Goal: Information Seeking & Learning: Learn about a topic

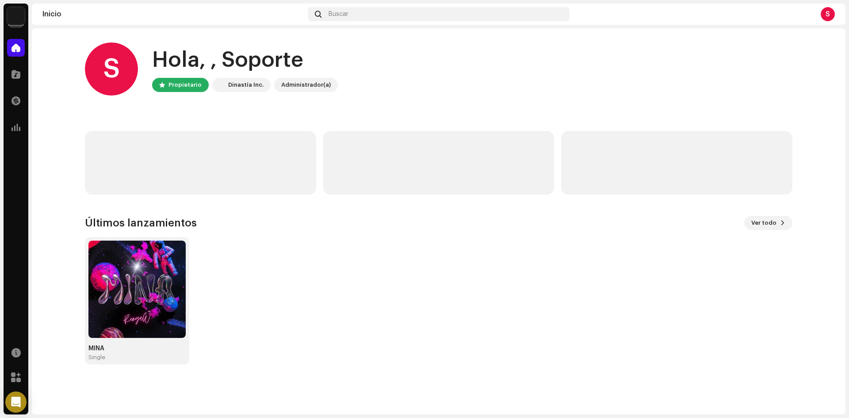
click at [825, 19] on div "S" at bounding box center [828, 14] width 14 height 14
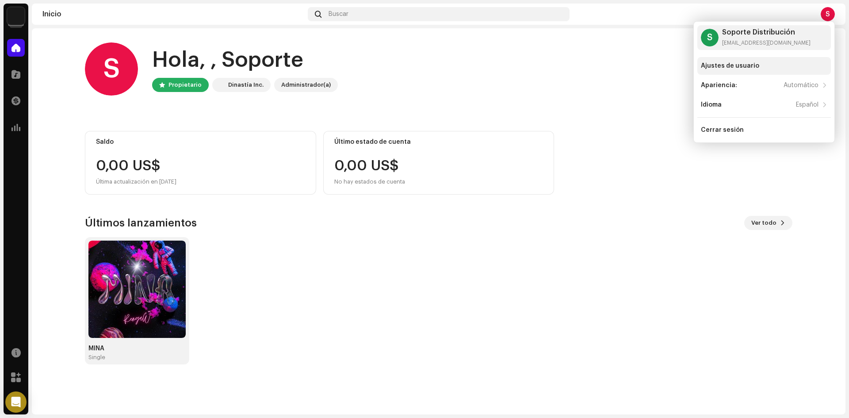
click at [719, 65] on div "Ajustes de usuario" at bounding box center [730, 65] width 58 height 7
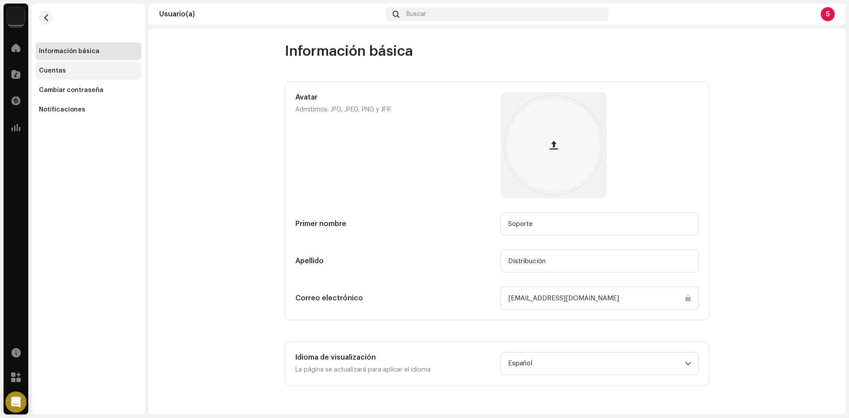
click at [56, 73] on div "Cuentas" at bounding box center [52, 70] width 27 height 7
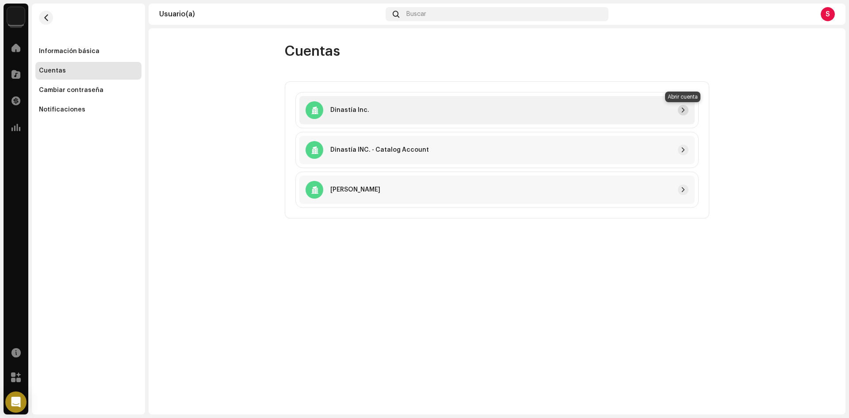
click at [681, 109] on span "button" at bounding box center [683, 110] width 5 height 7
click at [19, 153] on span at bounding box center [15, 153] width 9 height 7
click at [13, 155] on span at bounding box center [15, 153] width 9 height 7
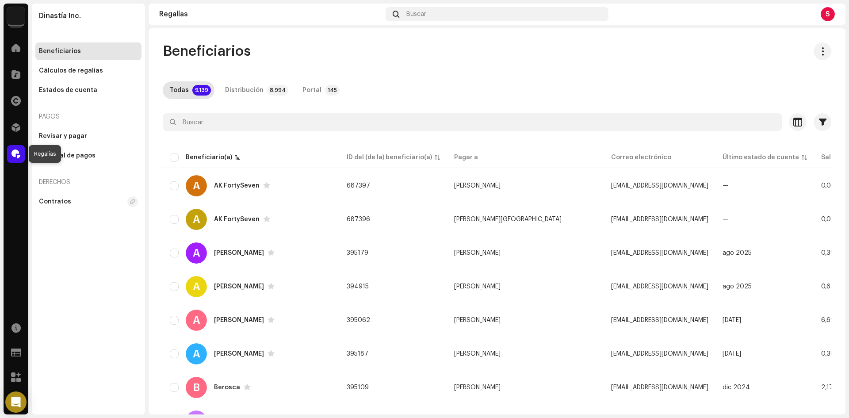
click at [15, 154] on span at bounding box center [15, 153] width 9 height 7
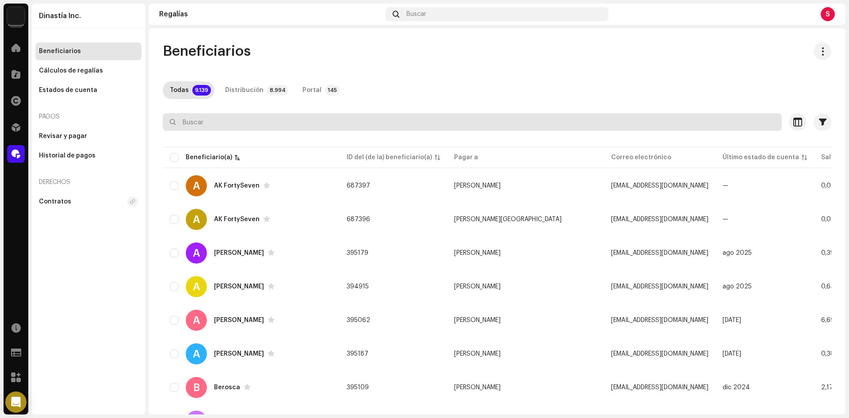
click at [202, 118] on input "text" at bounding box center [472, 122] width 619 height 18
paste input "sebasflowbusiness1@gmail.com"
type input "sebasflowbusiness1@gmail.com"
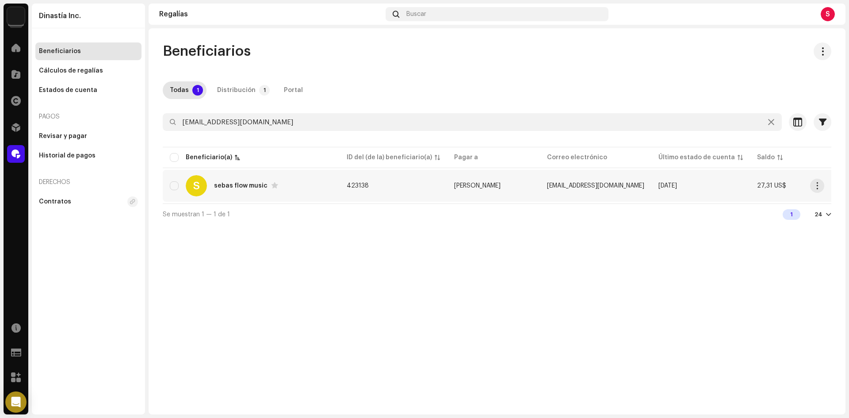
click at [249, 184] on div "sebas flow music" at bounding box center [241, 186] width 54 height 6
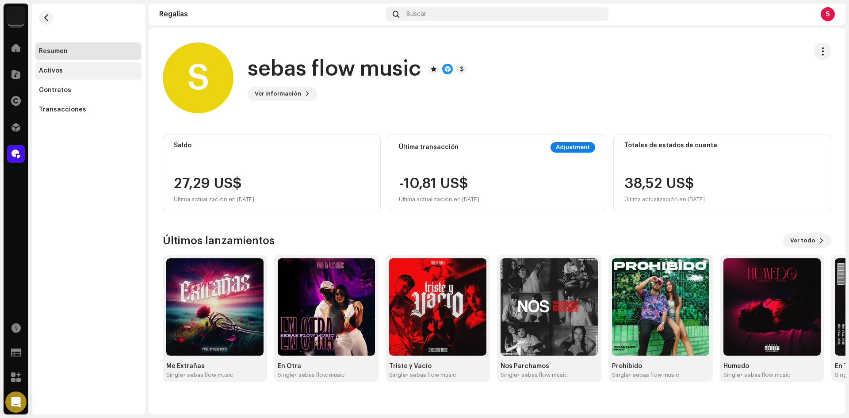
click at [48, 73] on div "Activos" at bounding box center [51, 70] width 24 height 7
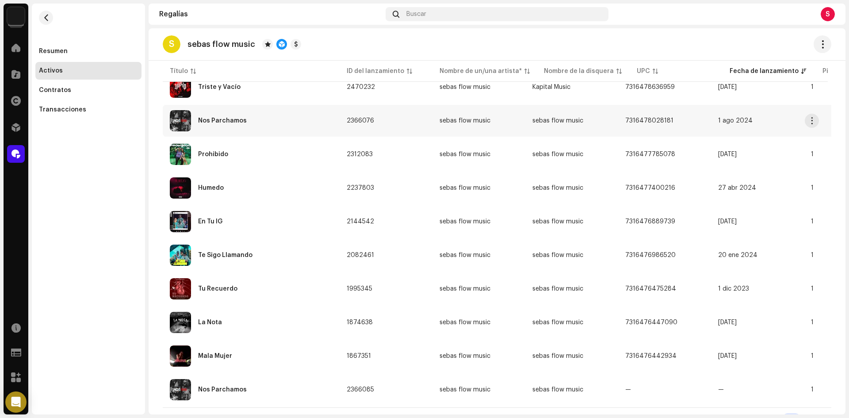
scroll to position [218, 0]
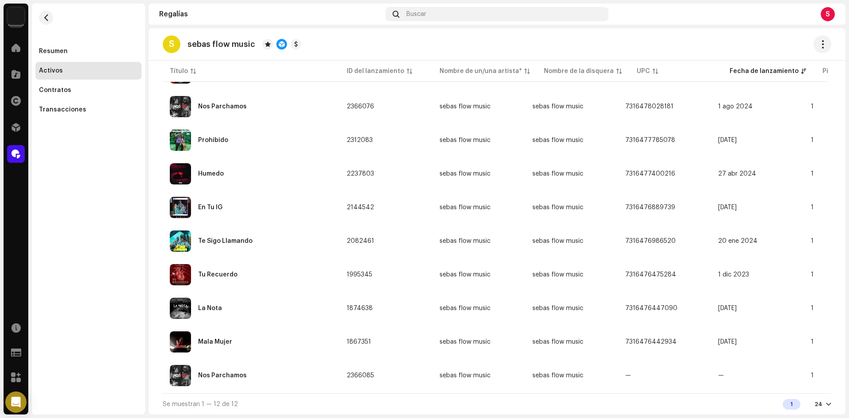
click at [820, 406] on div "24" at bounding box center [823, 404] width 17 height 7
click at [793, 352] on div "24 48 72" at bounding box center [804, 370] width 36 height 53
click at [793, 368] on div "48" at bounding box center [804, 370] width 36 height 18
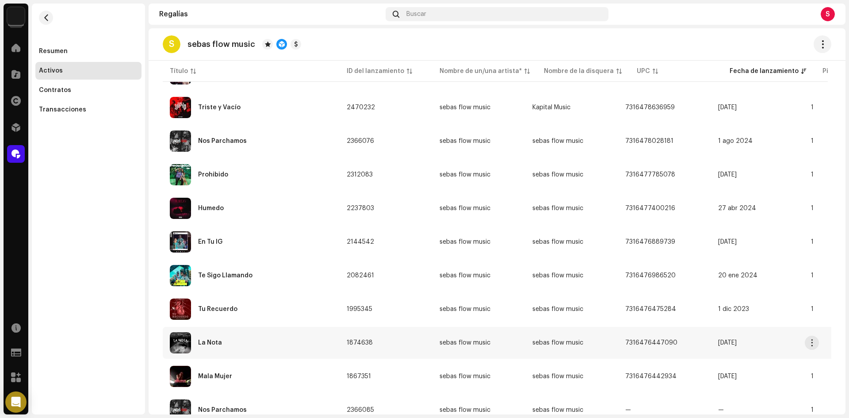
scroll to position [218, 0]
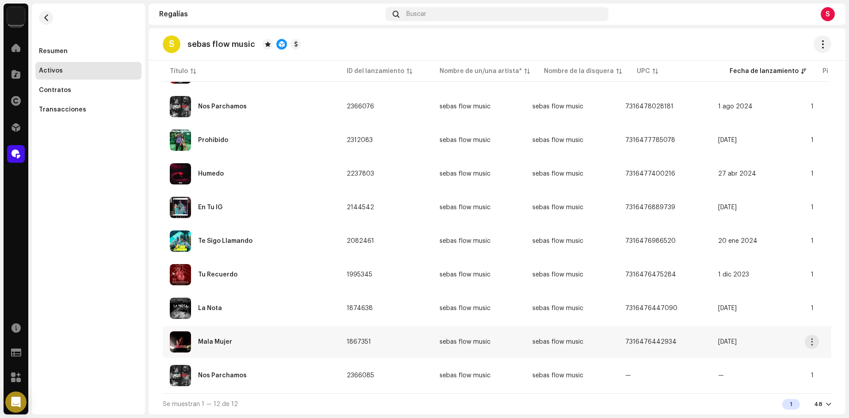
click at [225, 339] on div "Mala Mujer" at bounding box center [215, 342] width 34 height 6
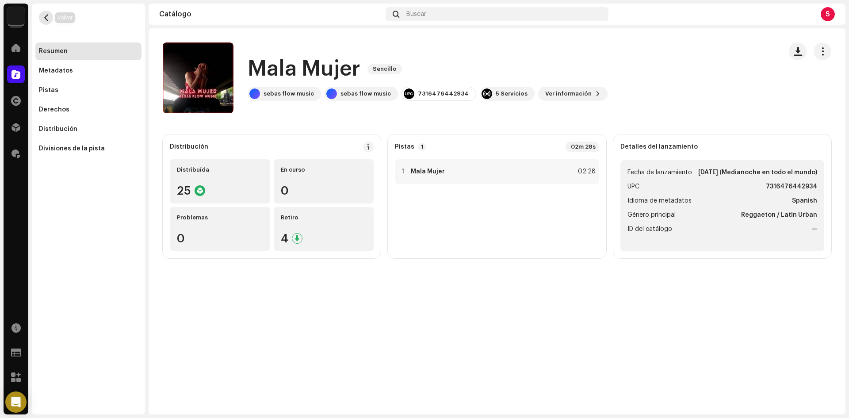
click at [46, 18] on span "button" at bounding box center [46, 17] width 7 height 7
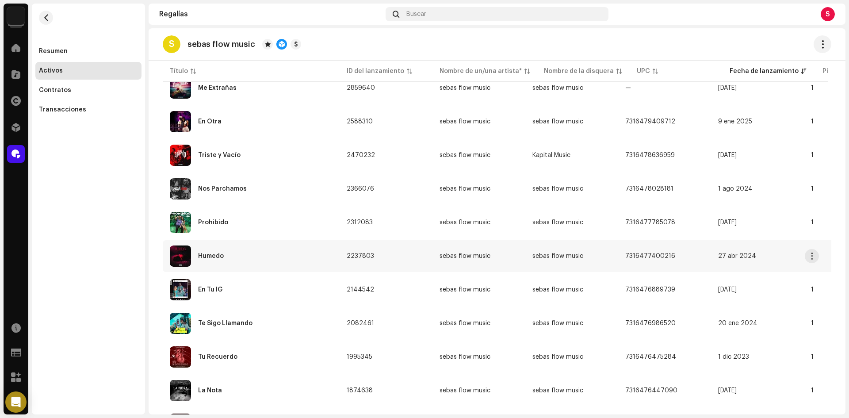
scroll to position [133, 0]
click at [204, 252] on div "Humedo" at bounding box center [251, 255] width 163 height 21
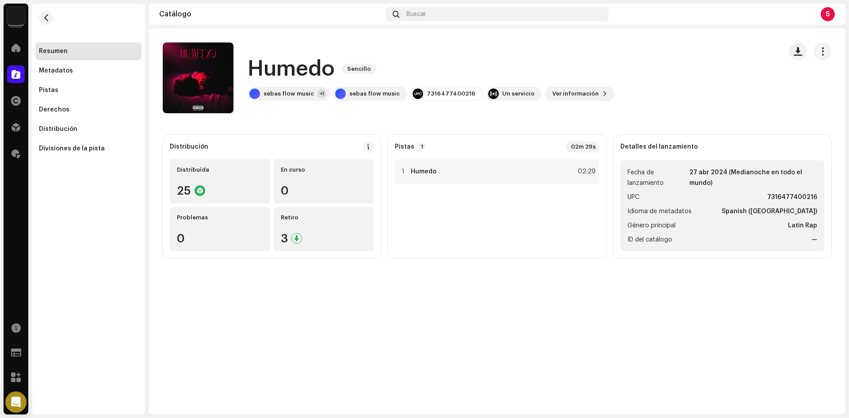
click at [481, 311] on div "Humedo Sencillo Humedo Sencillo sebas flow music +1 sebas flow music 7316477400…" at bounding box center [497, 221] width 697 height 386
click at [725, 362] on div "Humedo Sencillo Humedo Sencillo sebas flow music +1 sebas flow music 7316477400…" at bounding box center [497, 221] width 697 height 386
click at [61, 125] on div "Distribución" at bounding box center [88, 129] width 106 height 18
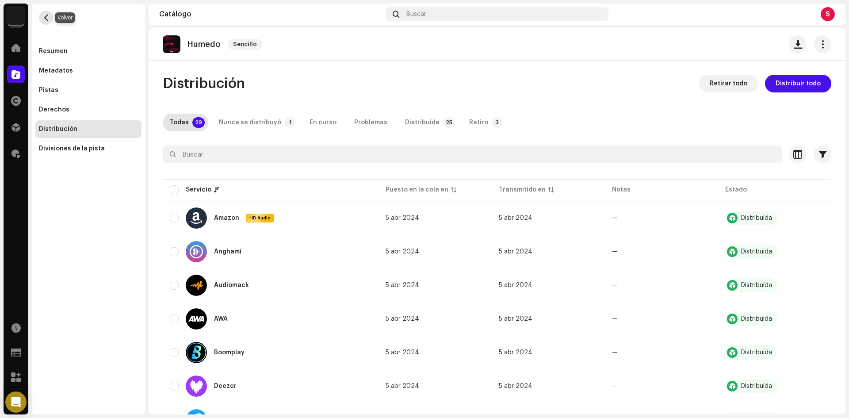
click at [46, 15] on span "button" at bounding box center [46, 17] width 7 height 7
